Goal: Navigation & Orientation: Find specific page/section

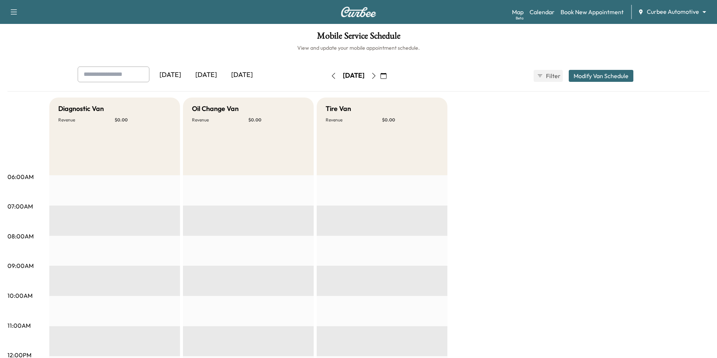
click at [688, 11] on body "Support Log Out Map Beta Calendar Book New Appointment Curbee Automotive ******…" at bounding box center [358, 179] width 717 height 358
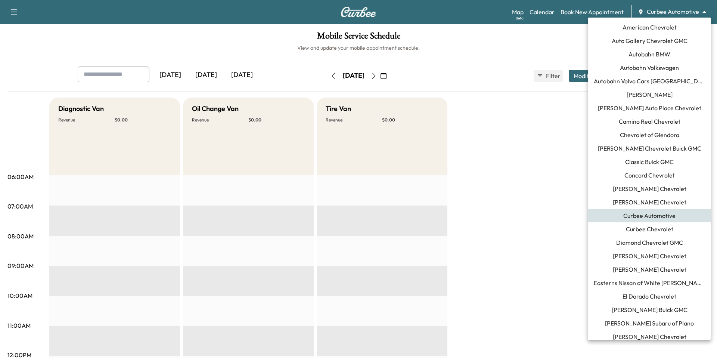
click at [626, 244] on span "Diamond Chevrolet GMC" at bounding box center [649, 242] width 67 height 9
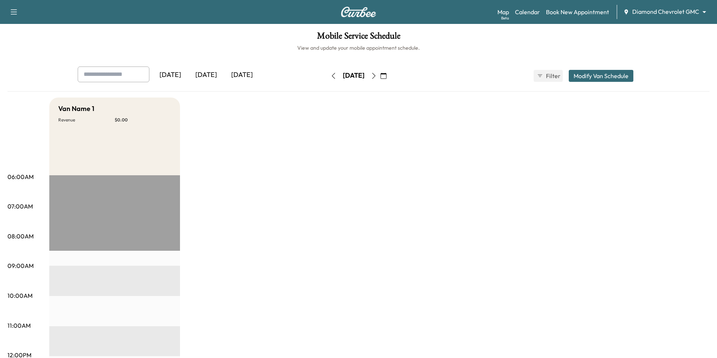
click at [691, 9] on body "Support Log Out Map Beta Calendar Book New Appointment Diamond Chevrolet GMC **…" at bounding box center [358, 179] width 717 height 358
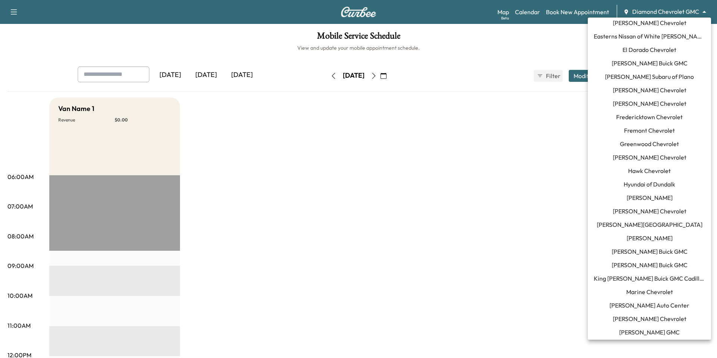
scroll to position [246, 0]
click at [662, 62] on span "[PERSON_NAME] Buick GMC" at bounding box center [649, 63] width 76 height 9
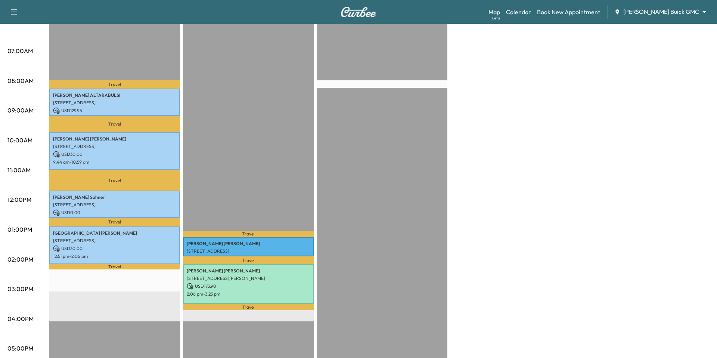
scroll to position [161, 0]
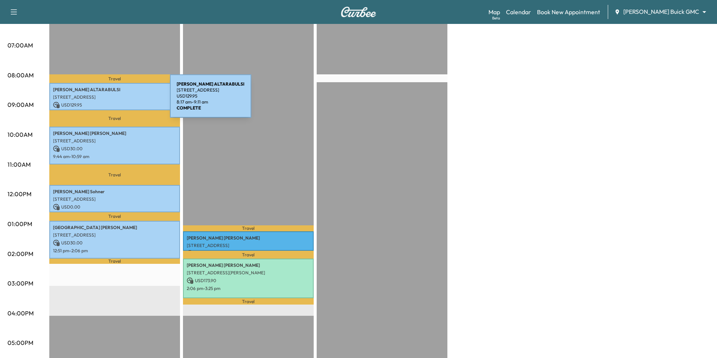
click at [114, 100] on div "[PERSON_NAME] [STREET_ADDRESS] USD 129.95 8:17 am - 9:11 am" at bounding box center [114, 96] width 131 height 27
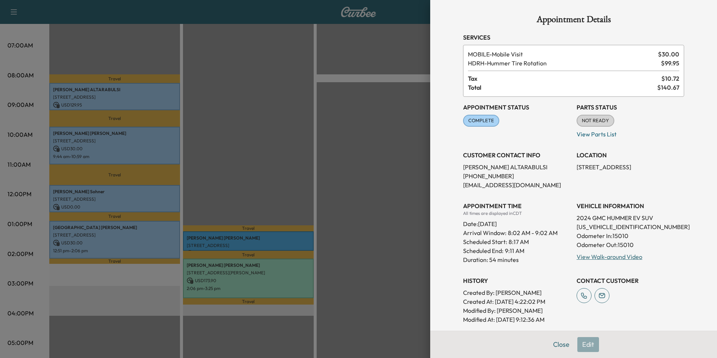
click at [414, 39] on div at bounding box center [358, 179] width 717 height 358
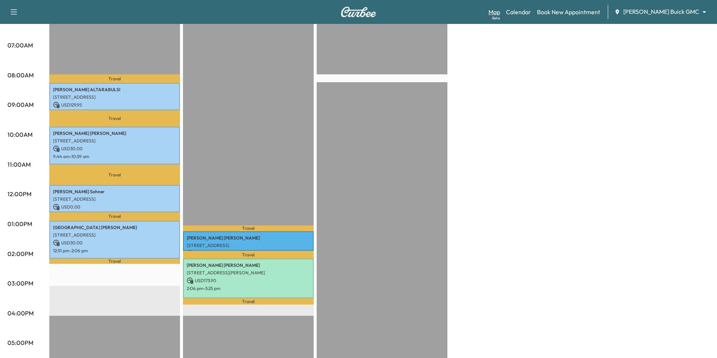
click at [500, 12] on link "Map Beta" at bounding box center [494, 11] width 12 height 9
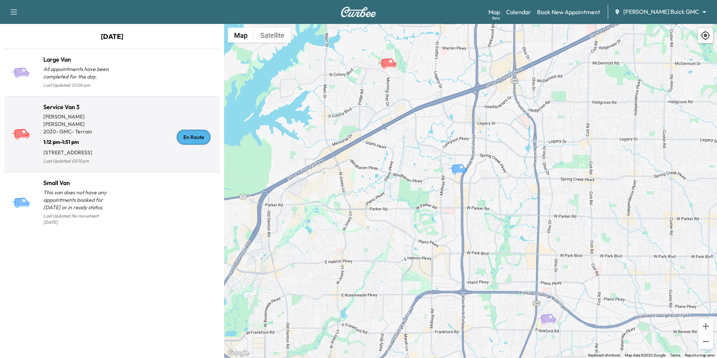
click at [104, 128] on p "2020 - GMC - Terrain" at bounding box center [77, 131] width 69 height 7
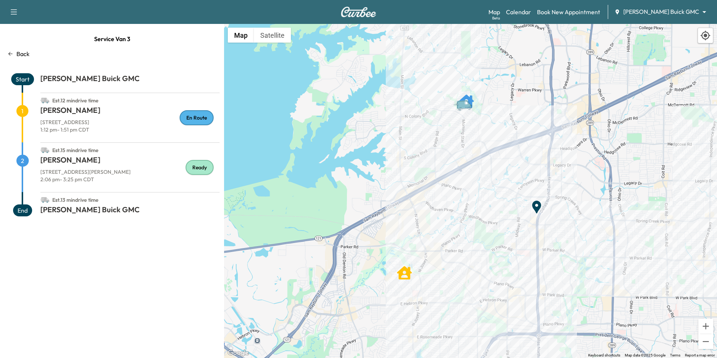
click at [121, 164] on h1 "[PERSON_NAME]" at bounding box center [129, 161] width 179 height 13
